Goal: Task Accomplishment & Management: Manage account settings

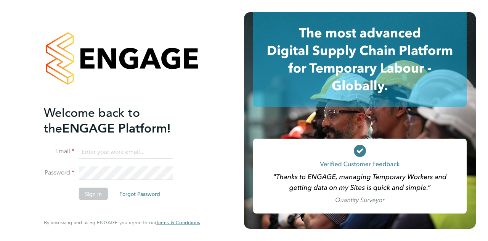
type input "Ian.Newstead@wates.co.uk"
click at [216, 168] on div "Welcome back to the ENGAGE Platform! Email Ian.Newstead@wates.co.uk Password Si…" at bounding box center [122, 120] width 187 height 241
click at [89, 193] on button "Sign In" at bounding box center [93, 193] width 29 height 12
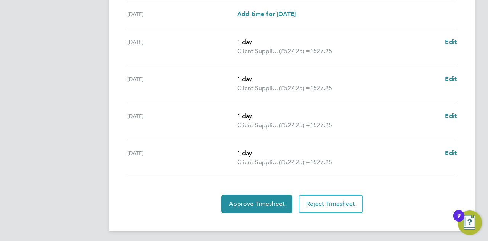
scroll to position [300, 0]
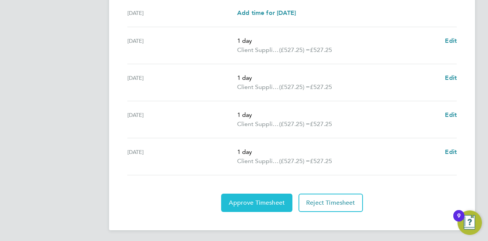
click at [262, 204] on span "Approve Timesheet" at bounding box center [257, 203] width 56 height 8
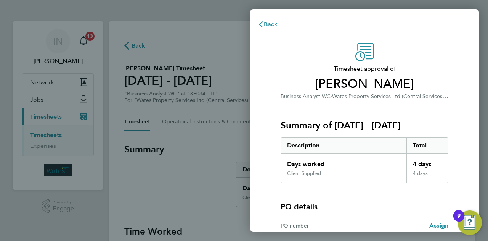
click at [465, 133] on div "Timesheet approval of [PERSON_NAME] Business Analyst WC · Wates Property Servic…" at bounding box center [364, 169] width 229 height 270
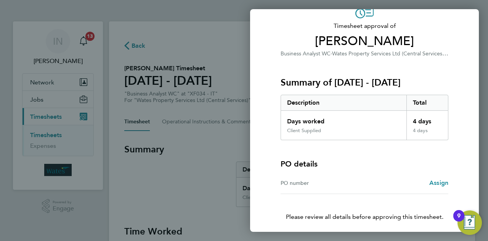
scroll to position [71, 0]
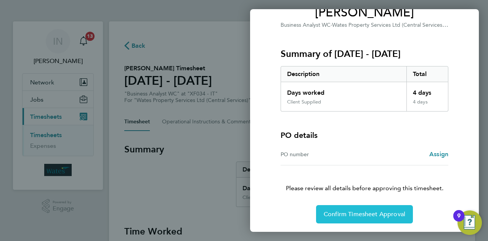
click at [357, 210] on span "Confirm Timesheet Approval" at bounding box center [365, 214] width 82 height 8
